Goal: Transaction & Acquisition: Purchase product/service

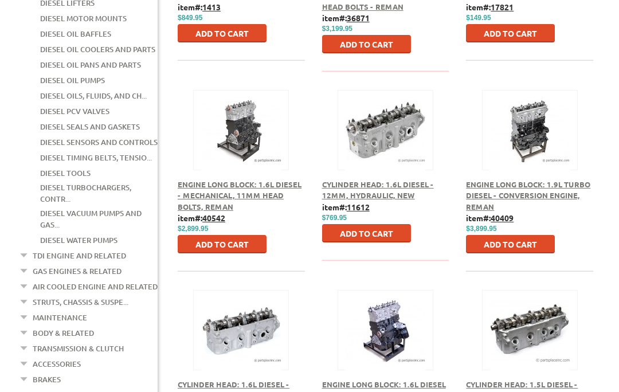
scroll to position [472, 0]
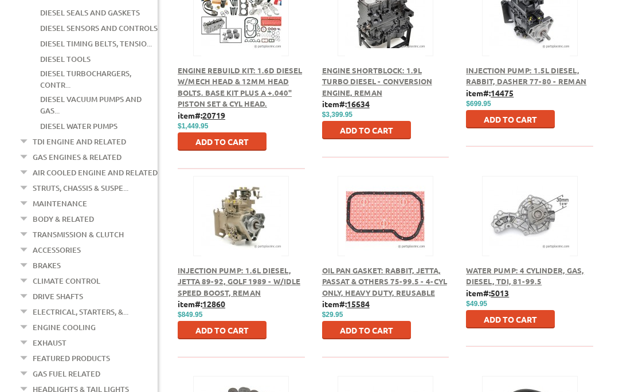
scroll to position [590, 0]
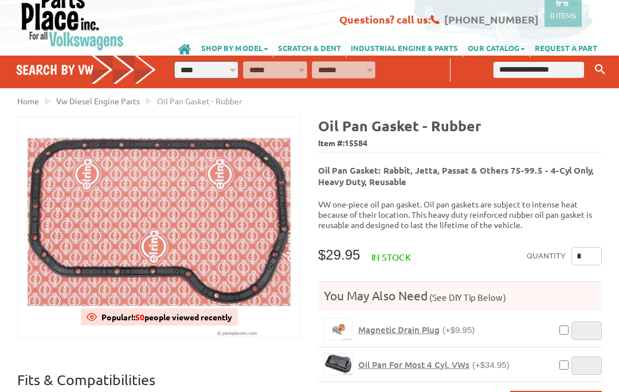
scroll to position [25, 0]
